Goal: Task Accomplishment & Management: Use online tool/utility

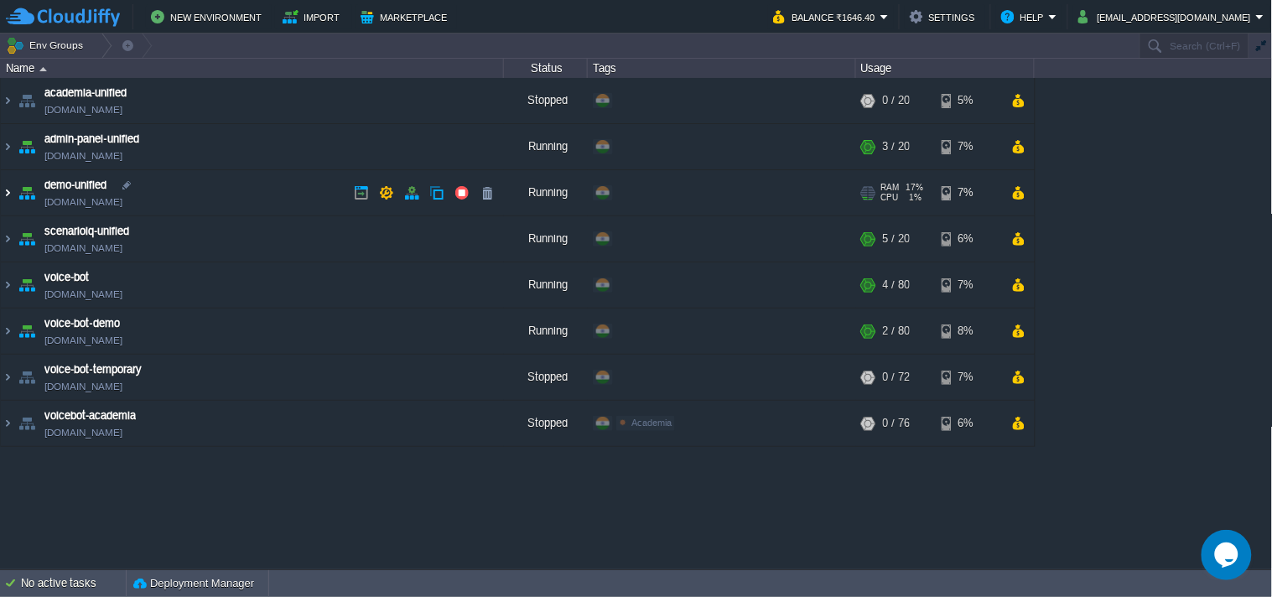
click at [3, 191] on img at bounding box center [7, 192] width 13 height 45
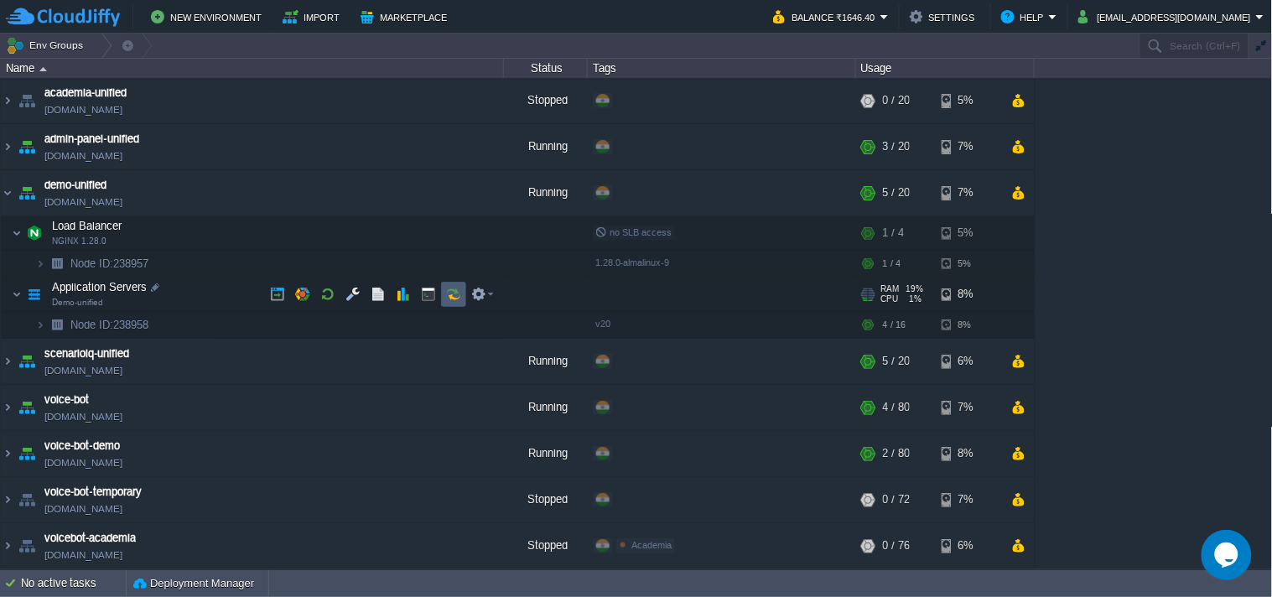
click at [448, 294] on button "button" at bounding box center [453, 294] width 15 height 15
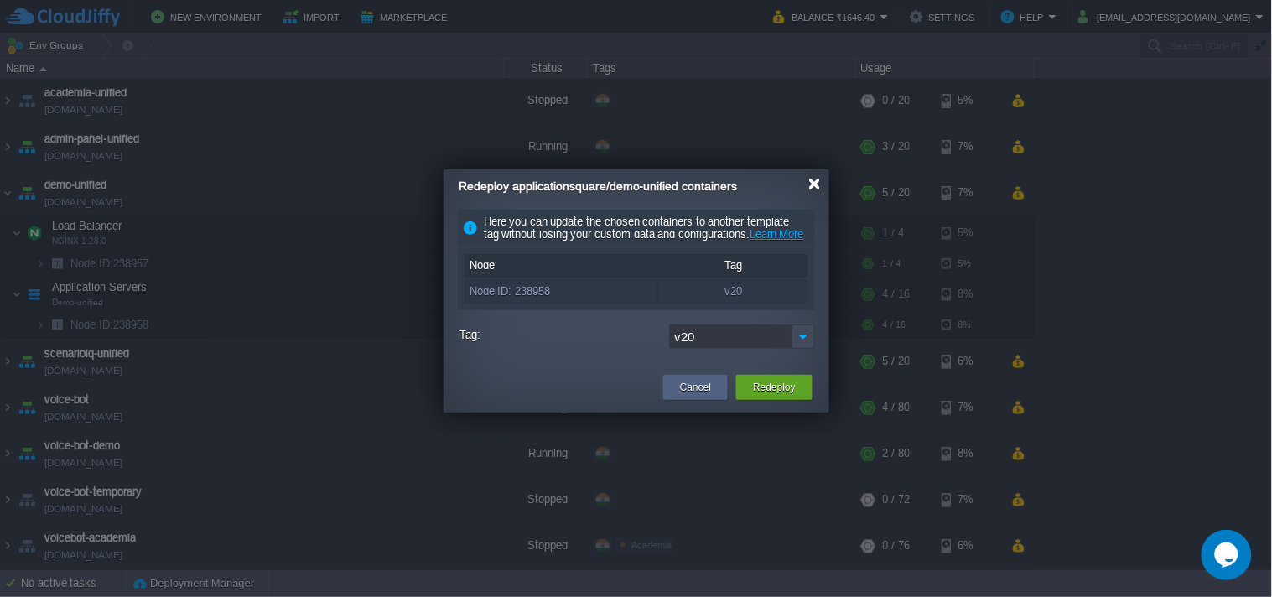
click at [811, 182] on div at bounding box center [814, 184] width 13 height 13
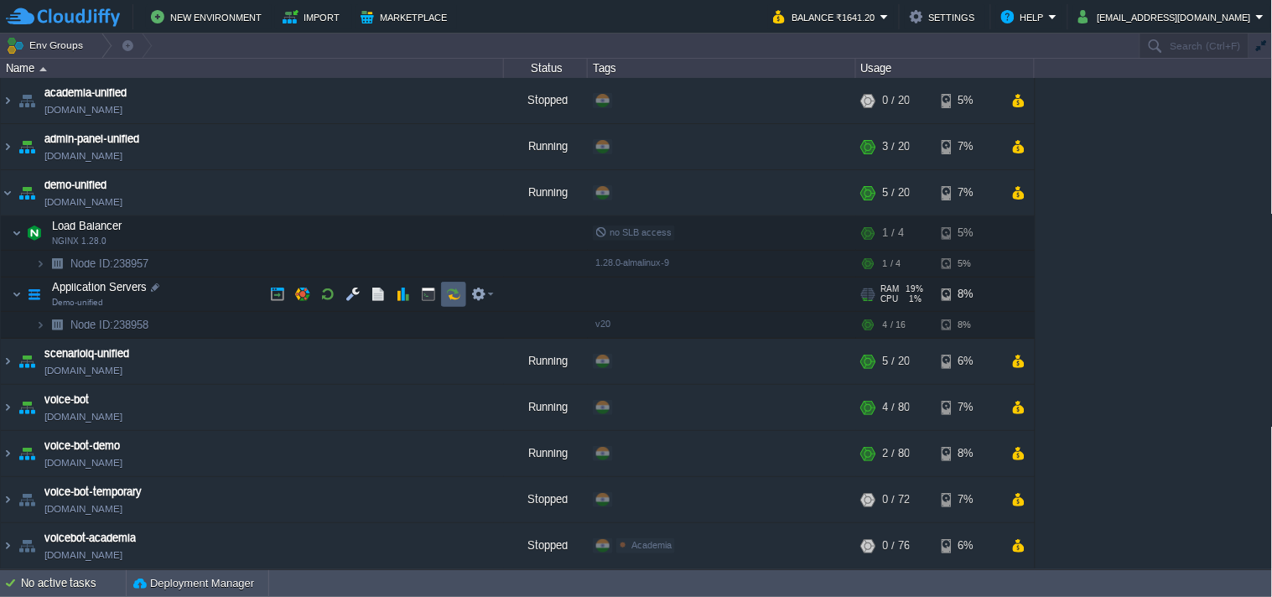
click at [448, 285] on td at bounding box center [453, 294] width 25 height 25
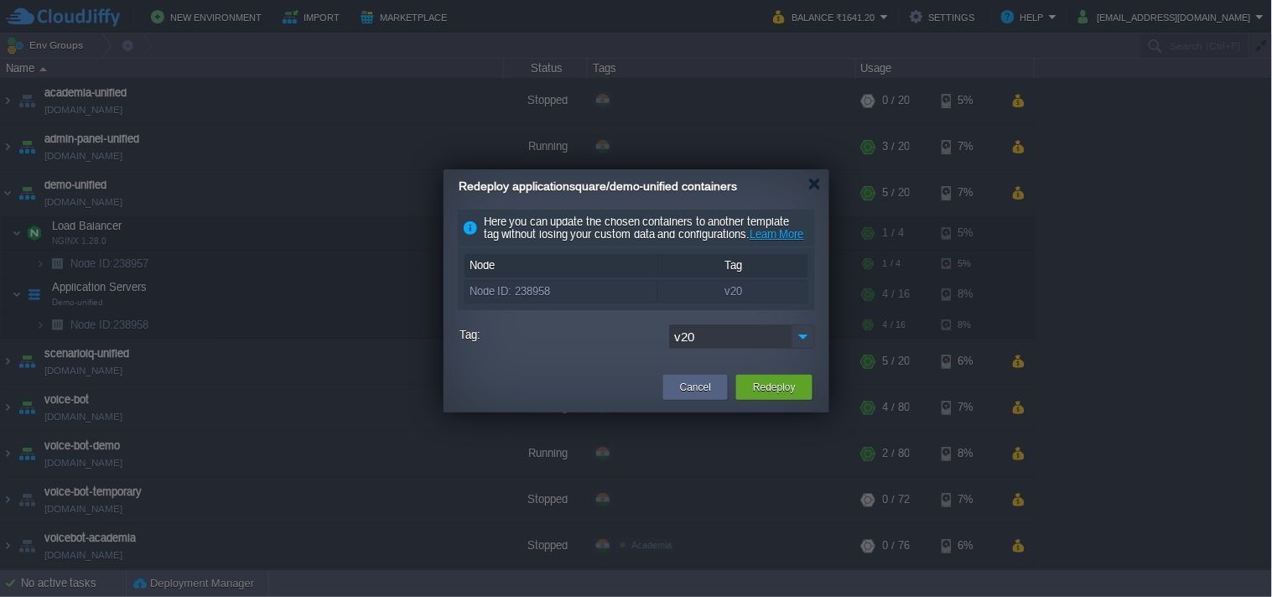
click at [801, 349] on img at bounding box center [802, 336] width 23 height 24
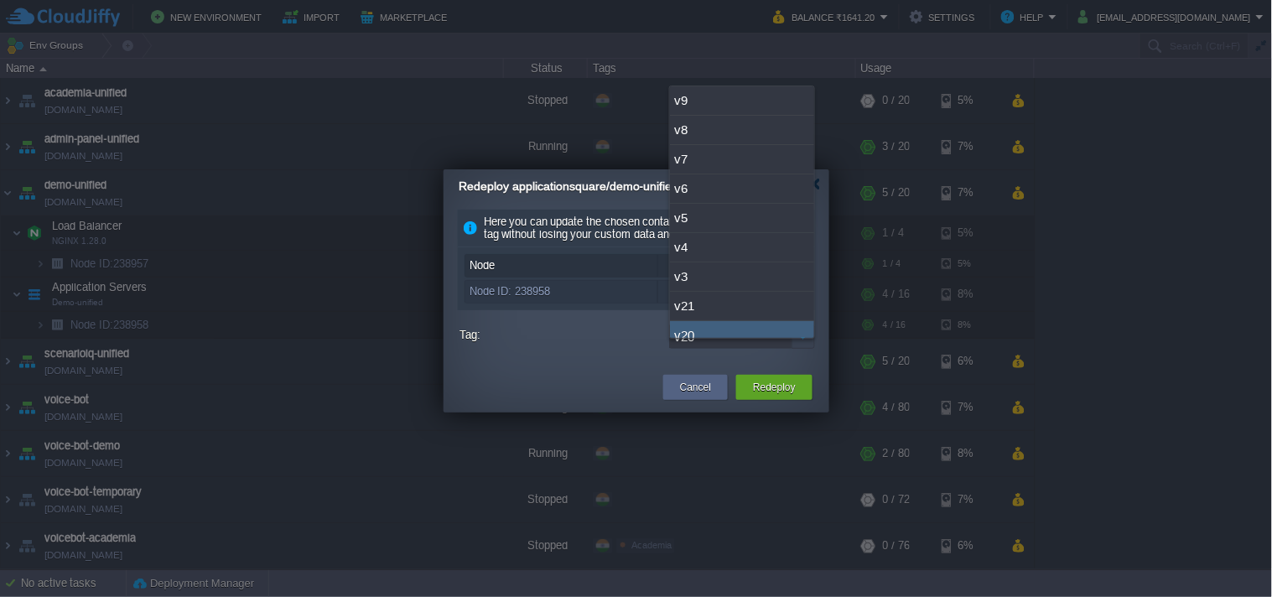
scroll to position [13, 0]
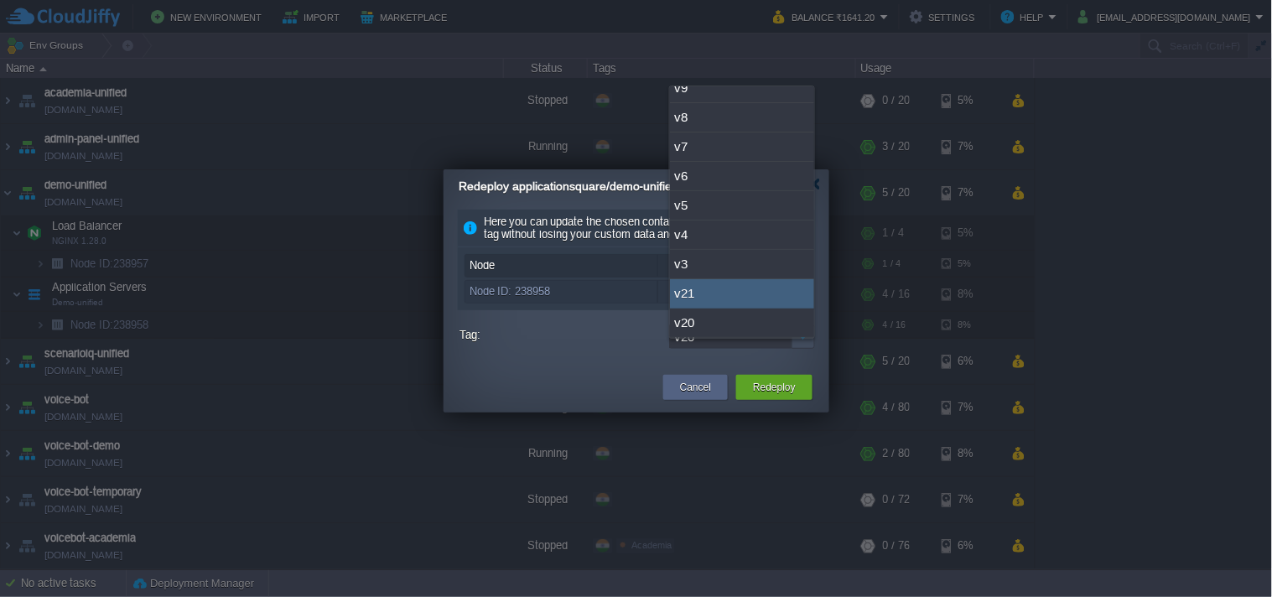
click at [749, 290] on div "v21" at bounding box center [742, 293] width 144 height 29
type input "v21"
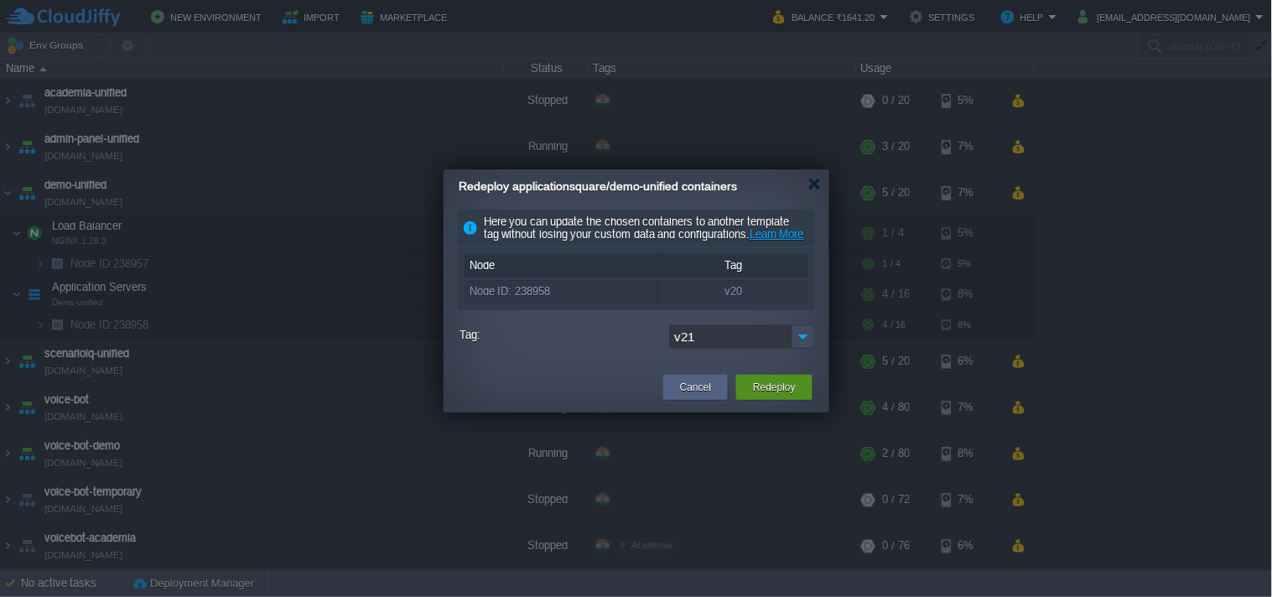
click at [768, 396] on button "Redeploy" at bounding box center [774, 387] width 43 height 17
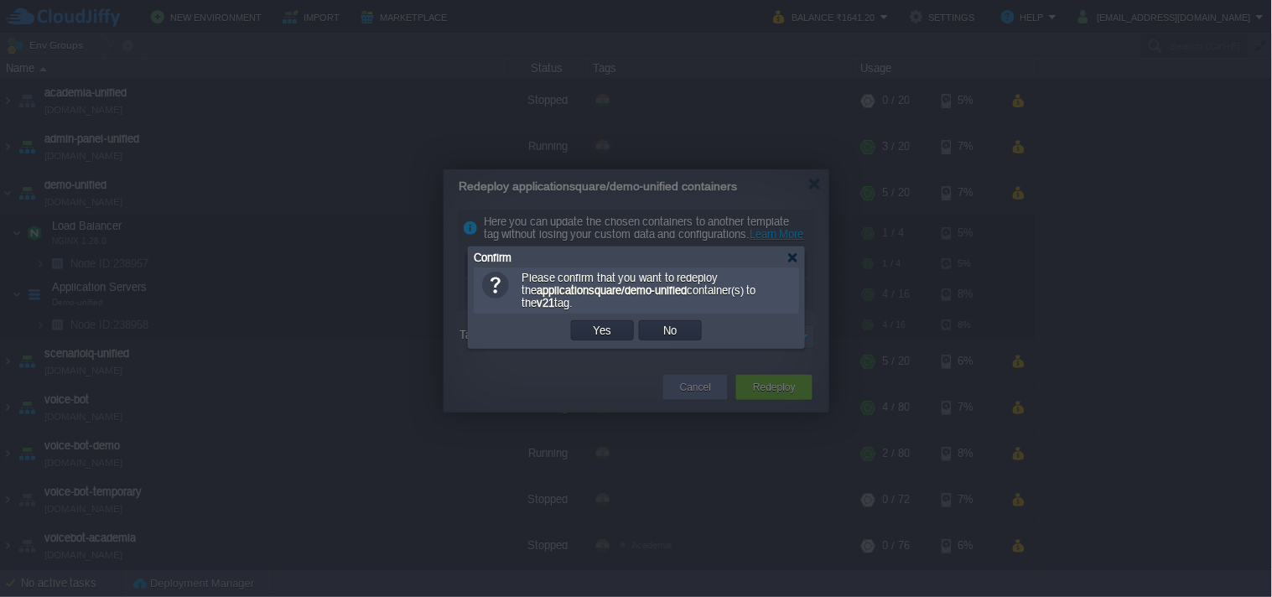
click at [592, 328] on button "Yes" at bounding box center [602, 330] width 29 height 15
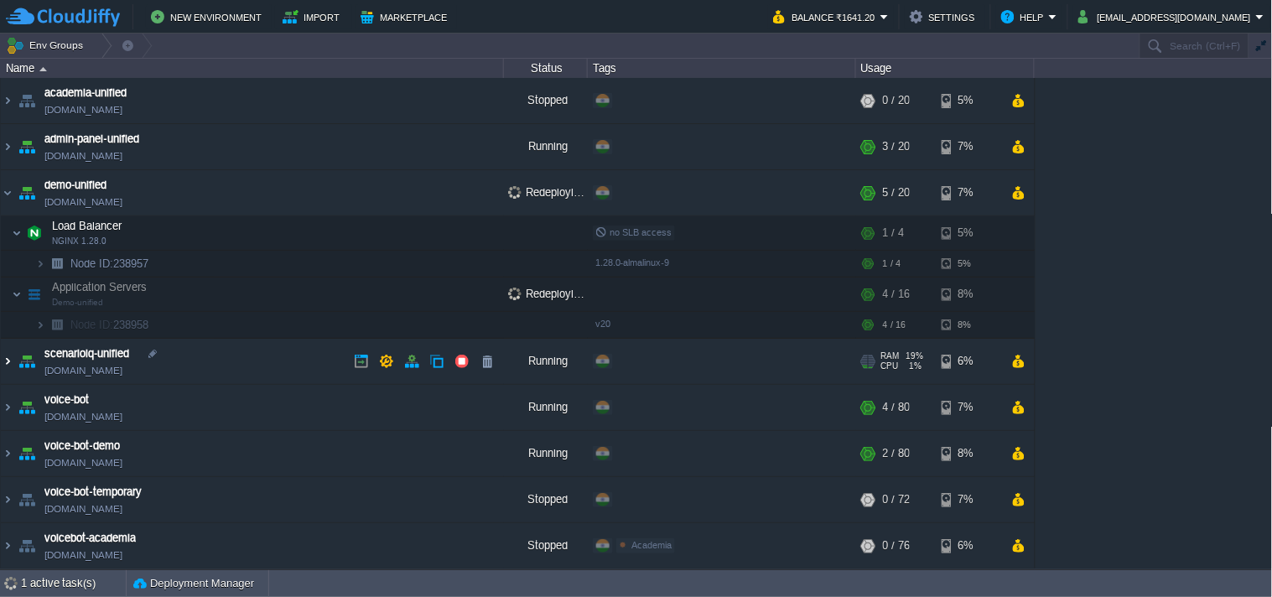
click at [2, 371] on img at bounding box center [7, 361] width 13 height 45
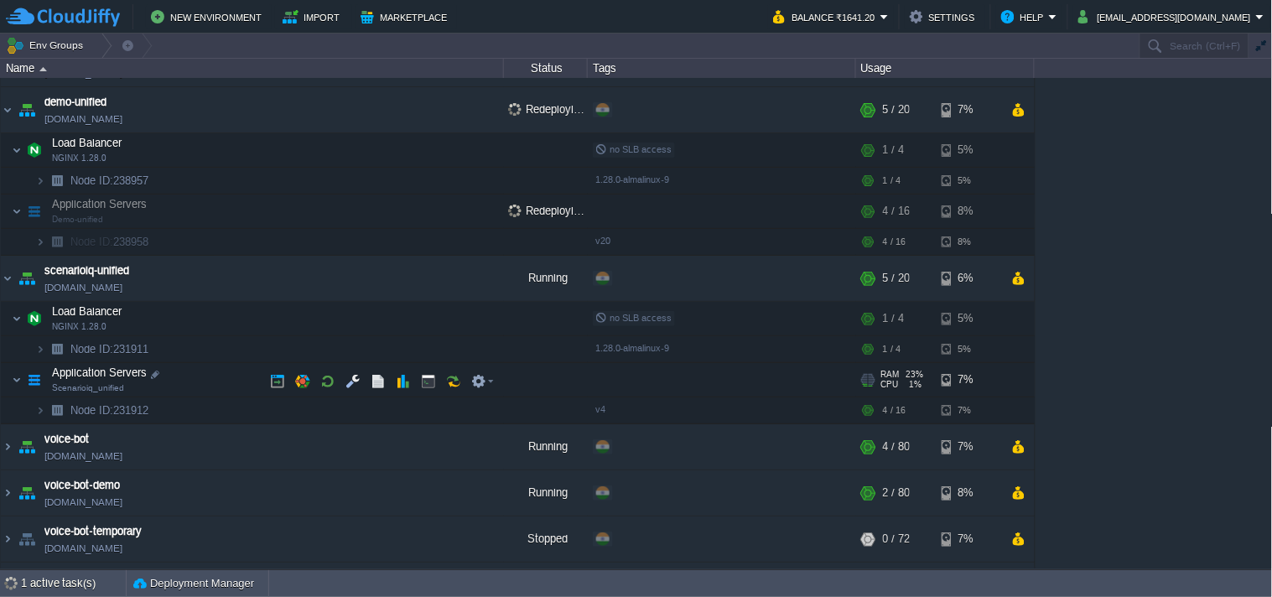
scroll to position [123, 0]
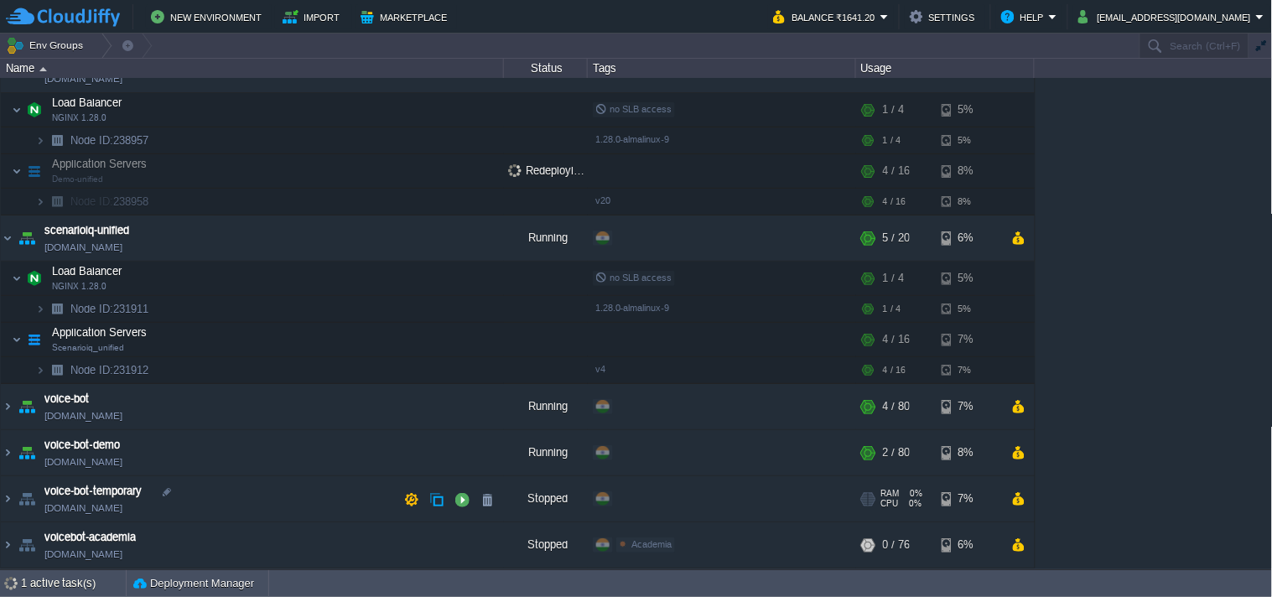
click at [1003, 499] on div "RAM 0% CPU 0% 0 / 72 7%" at bounding box center [945, 498] width 179 height 45
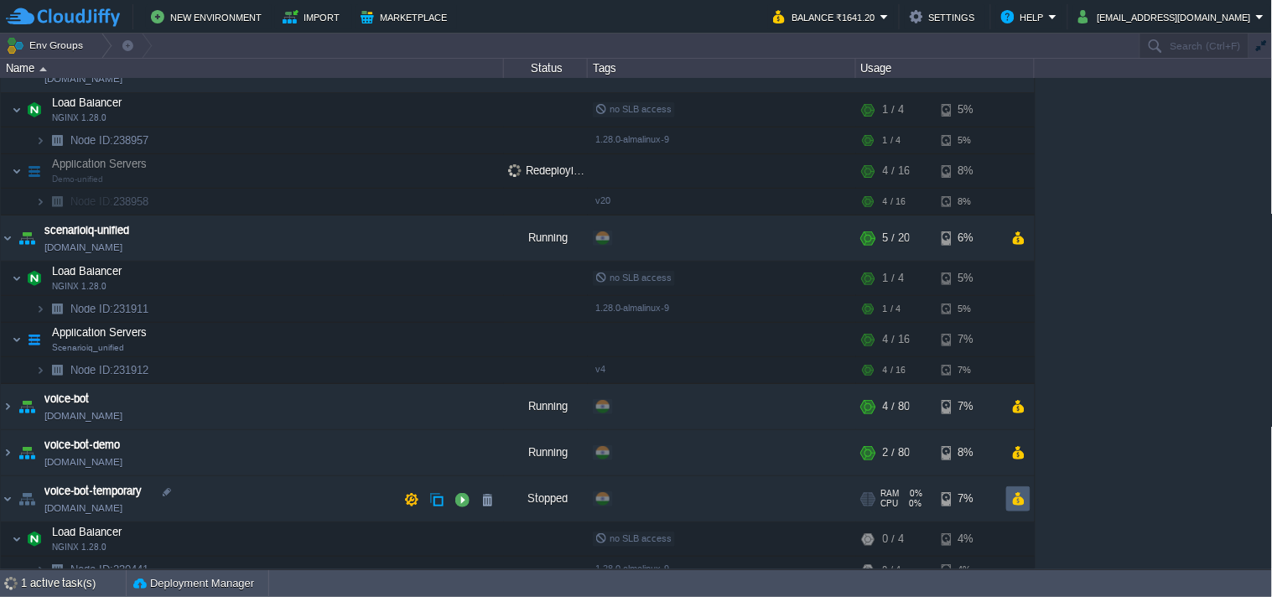
click at [1014, 500] on button "button" at bounding box center [1018, 498] width 14 height 15
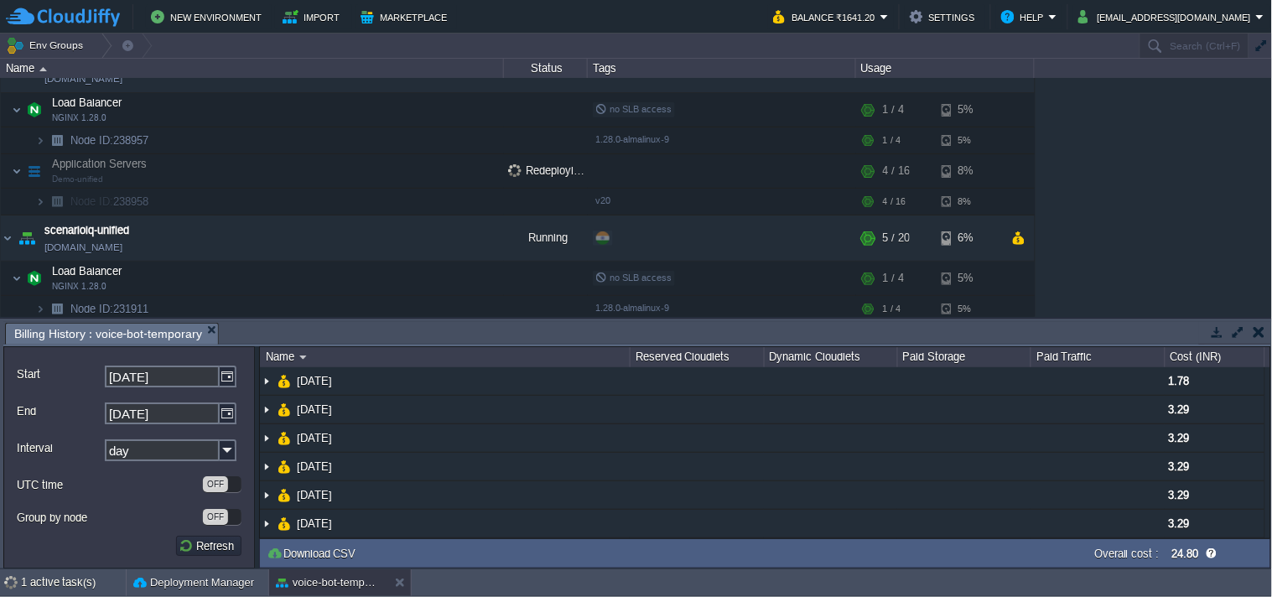
click at [1259, 333] on button "button" at bounding box center [1259, 331] width 12 height 15
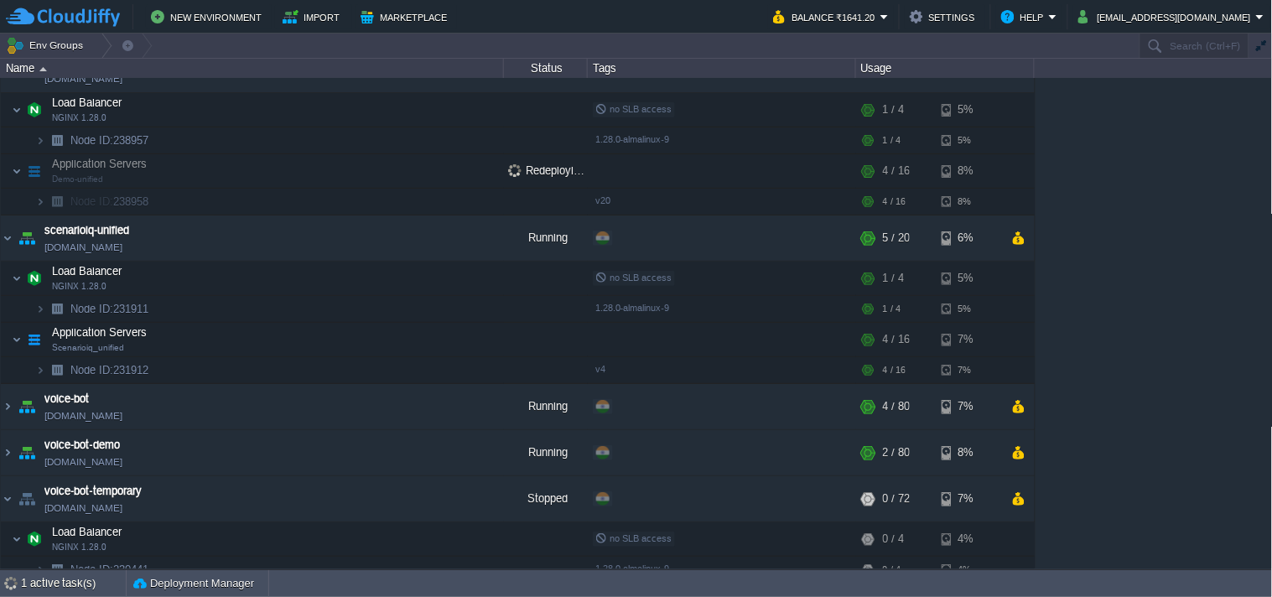
click at [0, 498] on table "academia-unified [DOMAIN_NAME] Stopped + Add to Env Group RAM 0% CPU 0% 0 / 20 …" at bounding box center [517, 323] width 1035 height 736
click at [7, 505] on img at bounding box center [7, 498] width 13 height 45
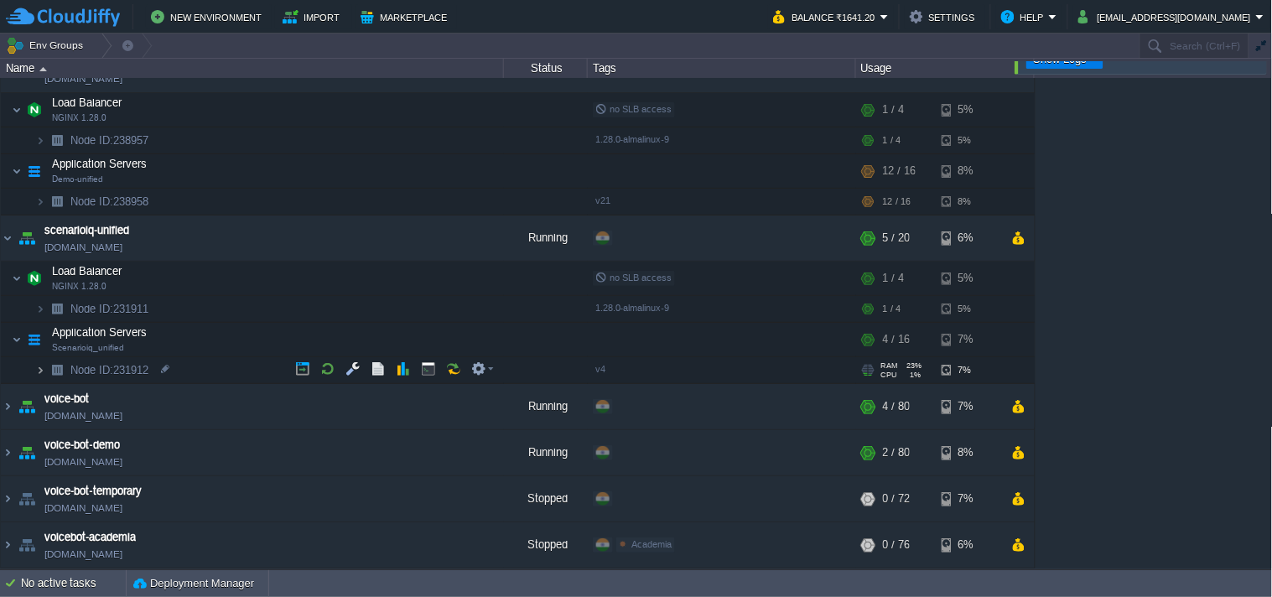
scroll to position [2, 0]
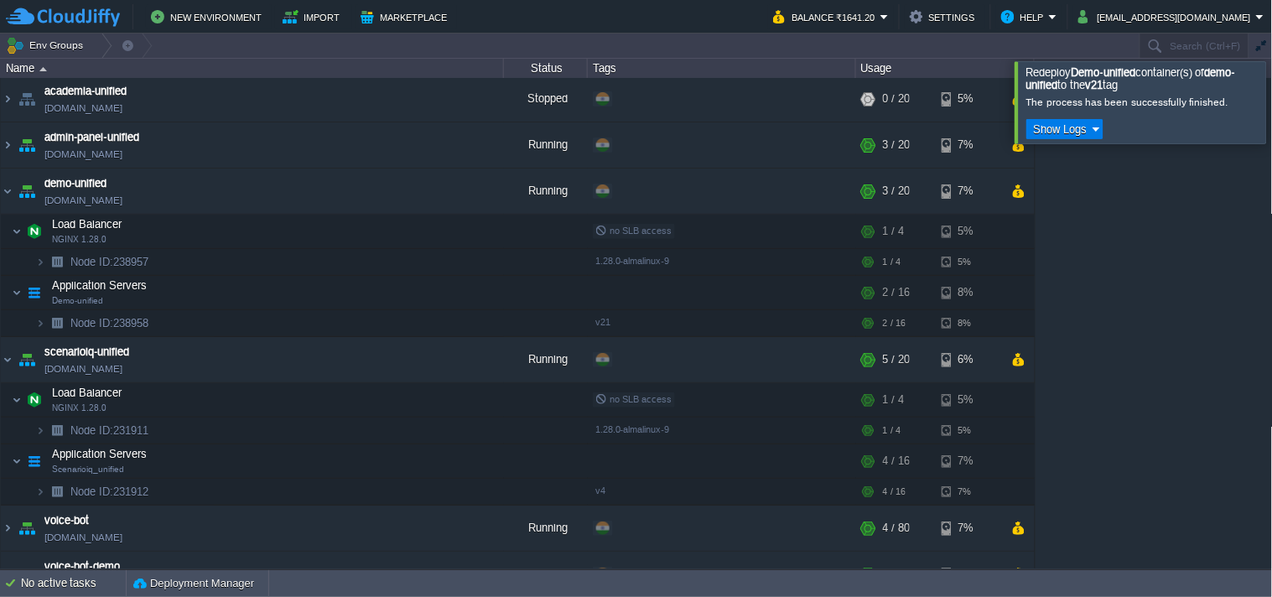
click at [0, 370] on table "academia-unified [DOMAIN_NAME] Stopped + Add to Env Group RAM 0% CPU 0% 0 / 20 …" at bounding box center [517, 383] width 1035 height 614
click at [3, 366] on img at bounding box center [7, 359] width 13 height 45
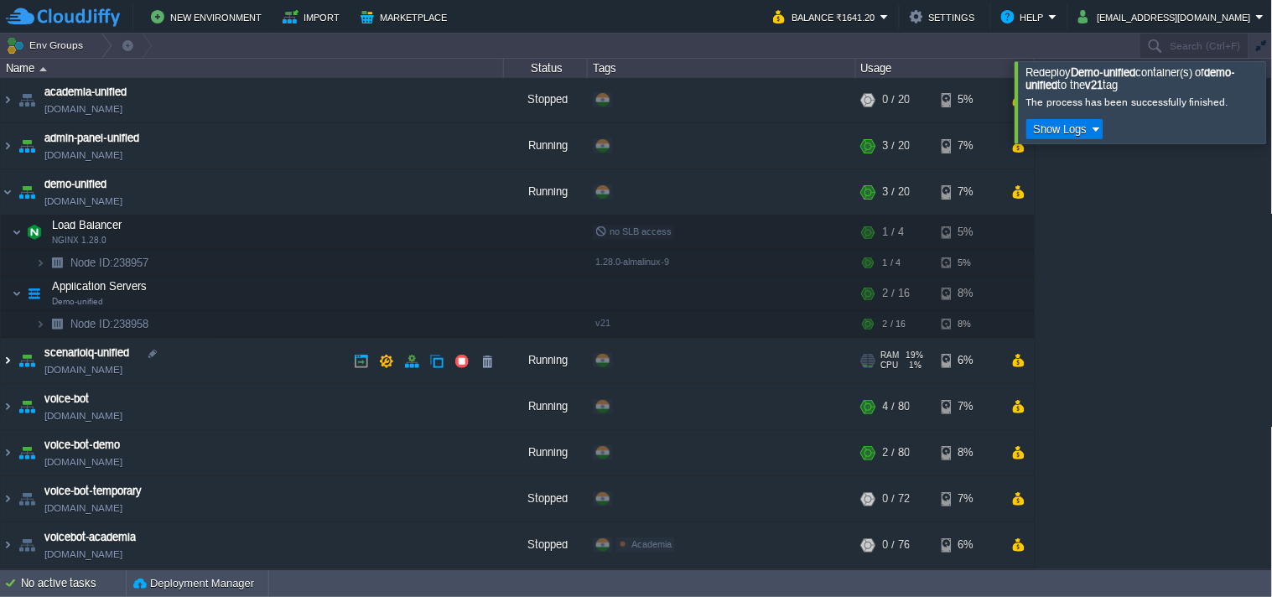
scroll to position [0, 0]
click at [84, 200] on link "[DOMAIN_NAME]" at bounding box center [83, 202] width 78 height 17
